Goal: Information Seeking & Learning: Find contact information

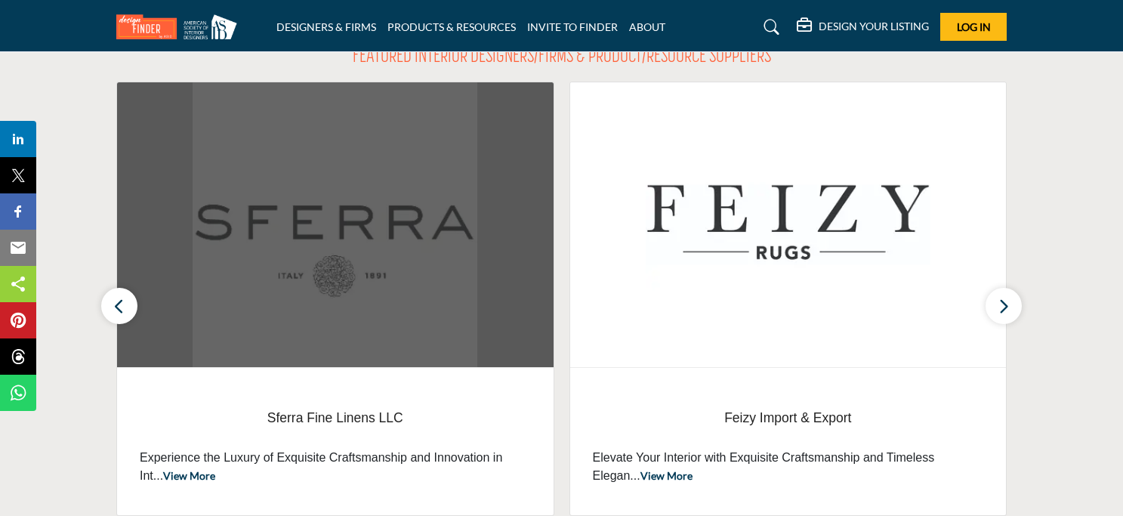
scroll to position [227, 0]
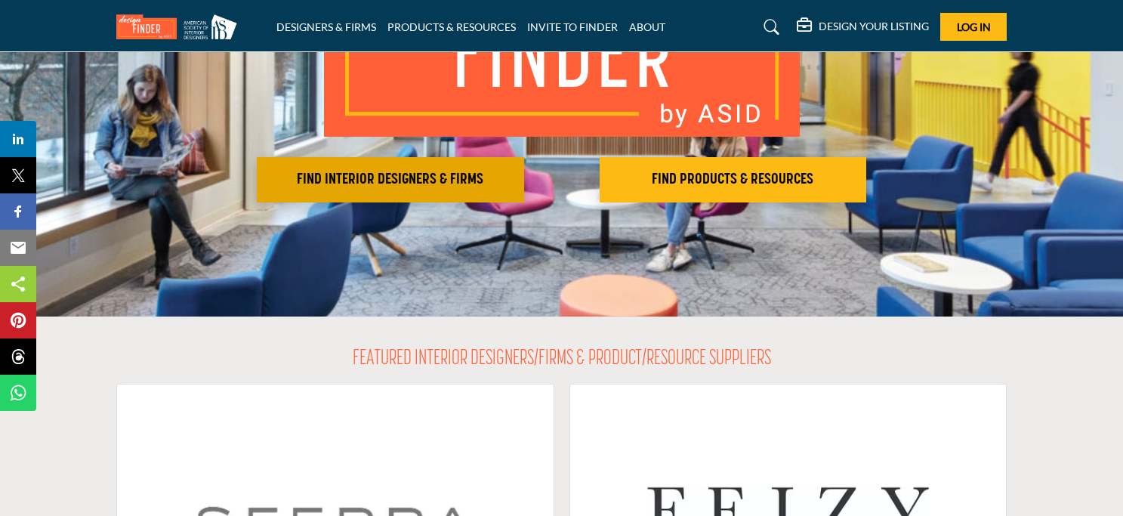
click at [378, 176] on h2 "FIND INTERIOR DESIGNERS & FIRMS" at bounding box center [390, 180] width 258 height 18
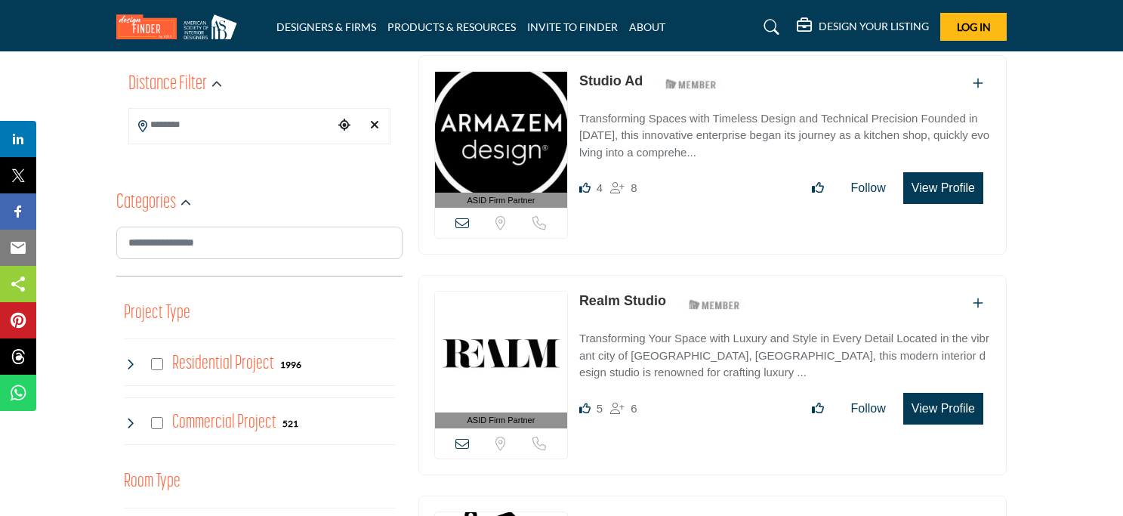
scroll to position [76, 0]
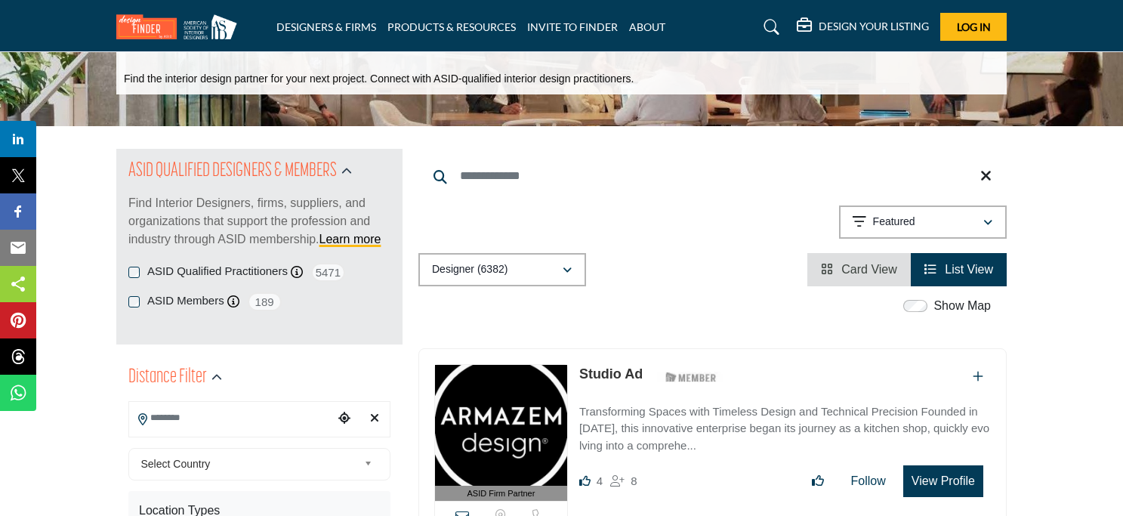
click at [244, 425] on input "Search Location" at bounding box center [231, 417] width 204 height 29
click at [238, 443] on div at bounding box center [259, 445] width 261 height 23
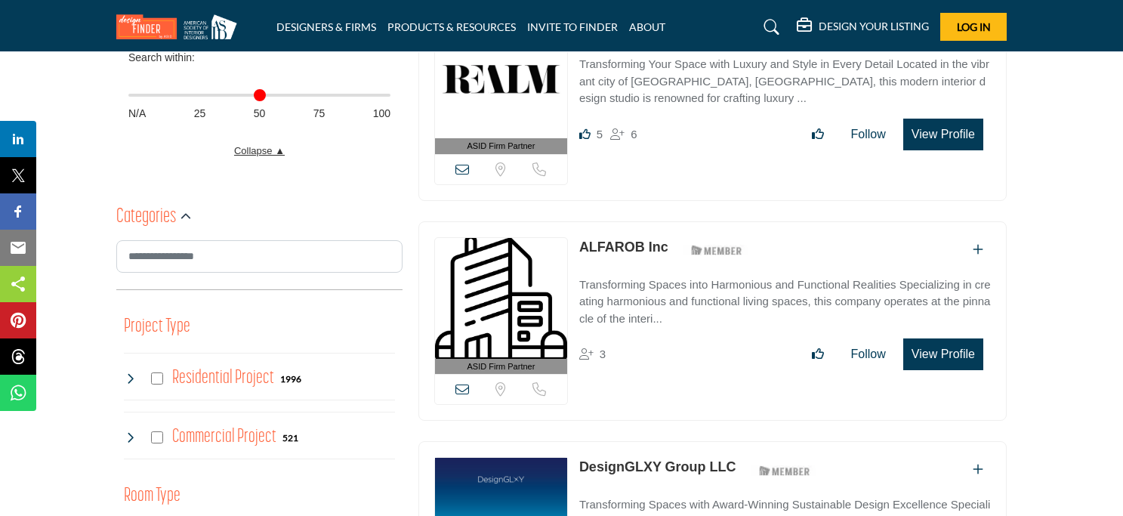
scroll to position [680, 0]
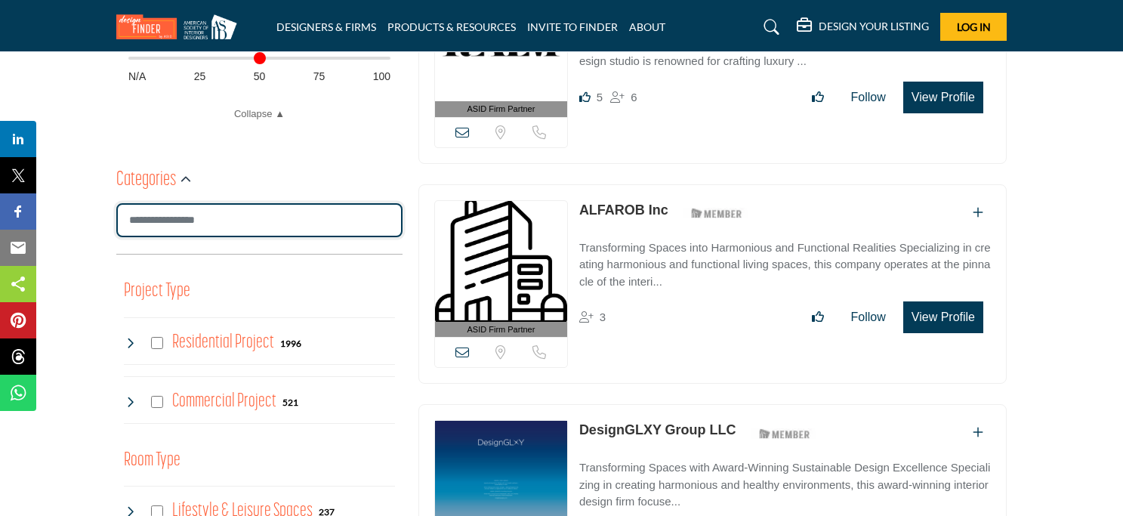
click at [171, 221] on input "Search Category" at bounding box center [259, 220] width 286 height 34
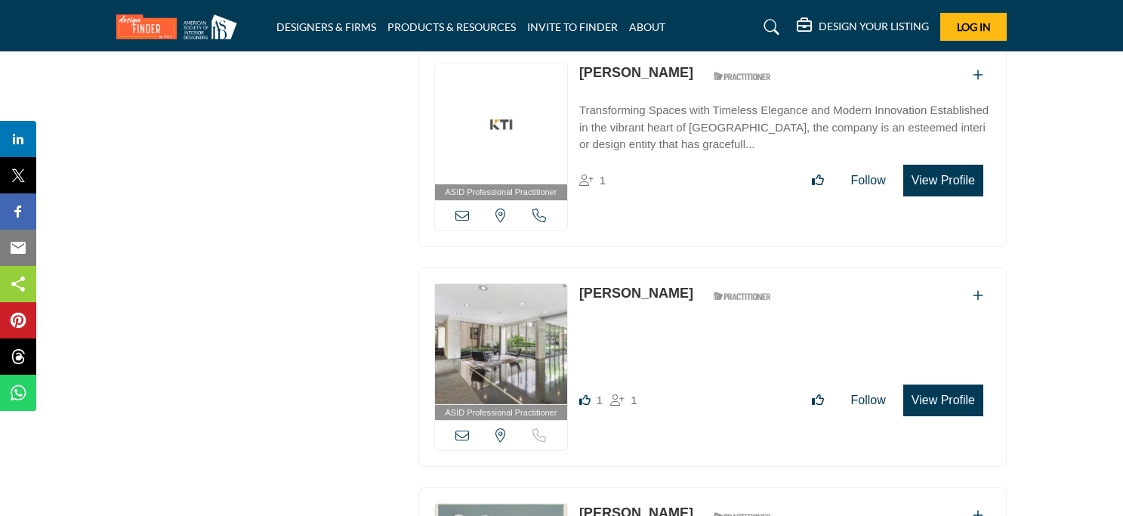
scroll to position [6270, 0]
